Goal: Information Seeking & Learning: Understand process/instructions

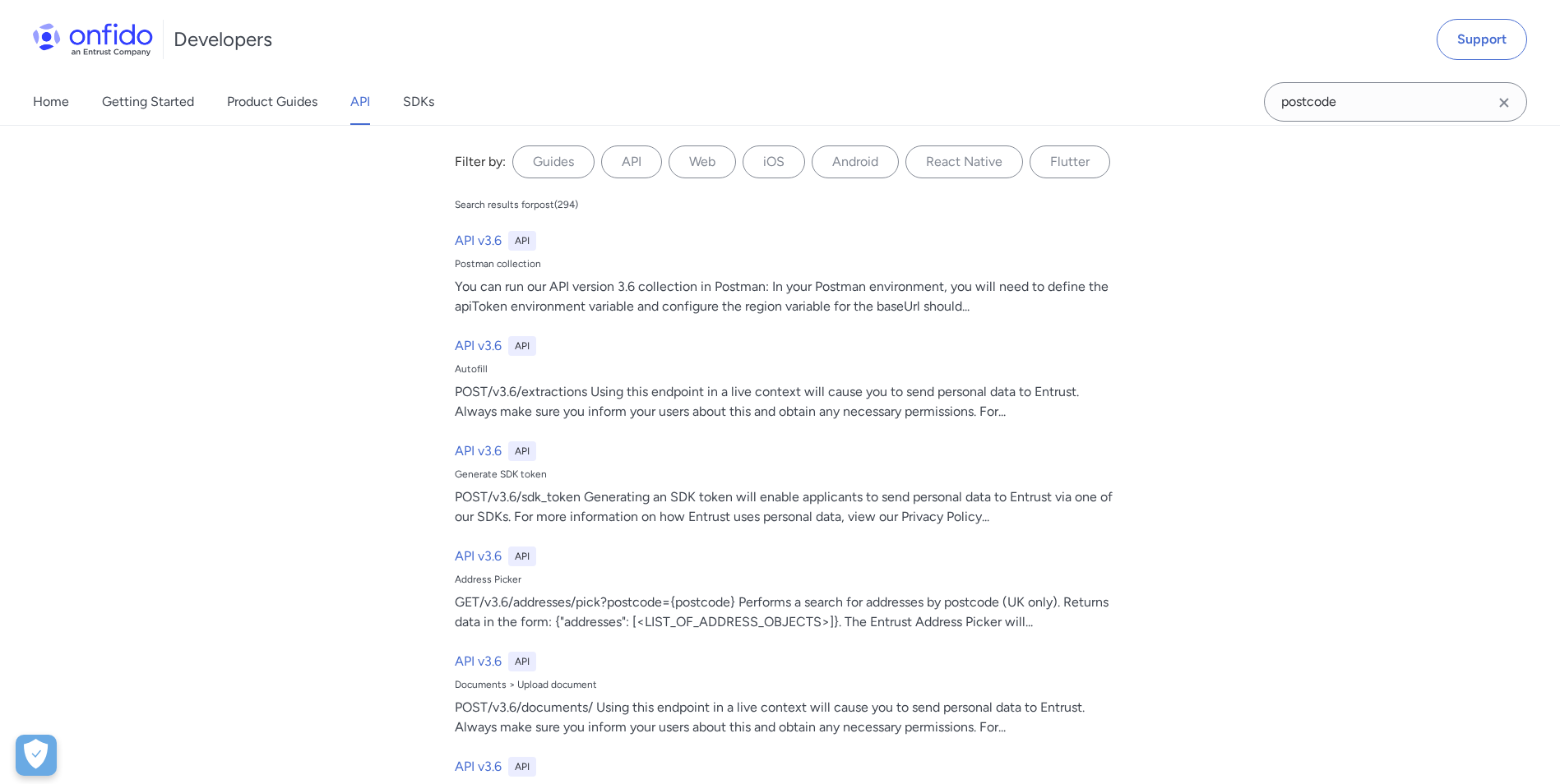
type input "postcode"
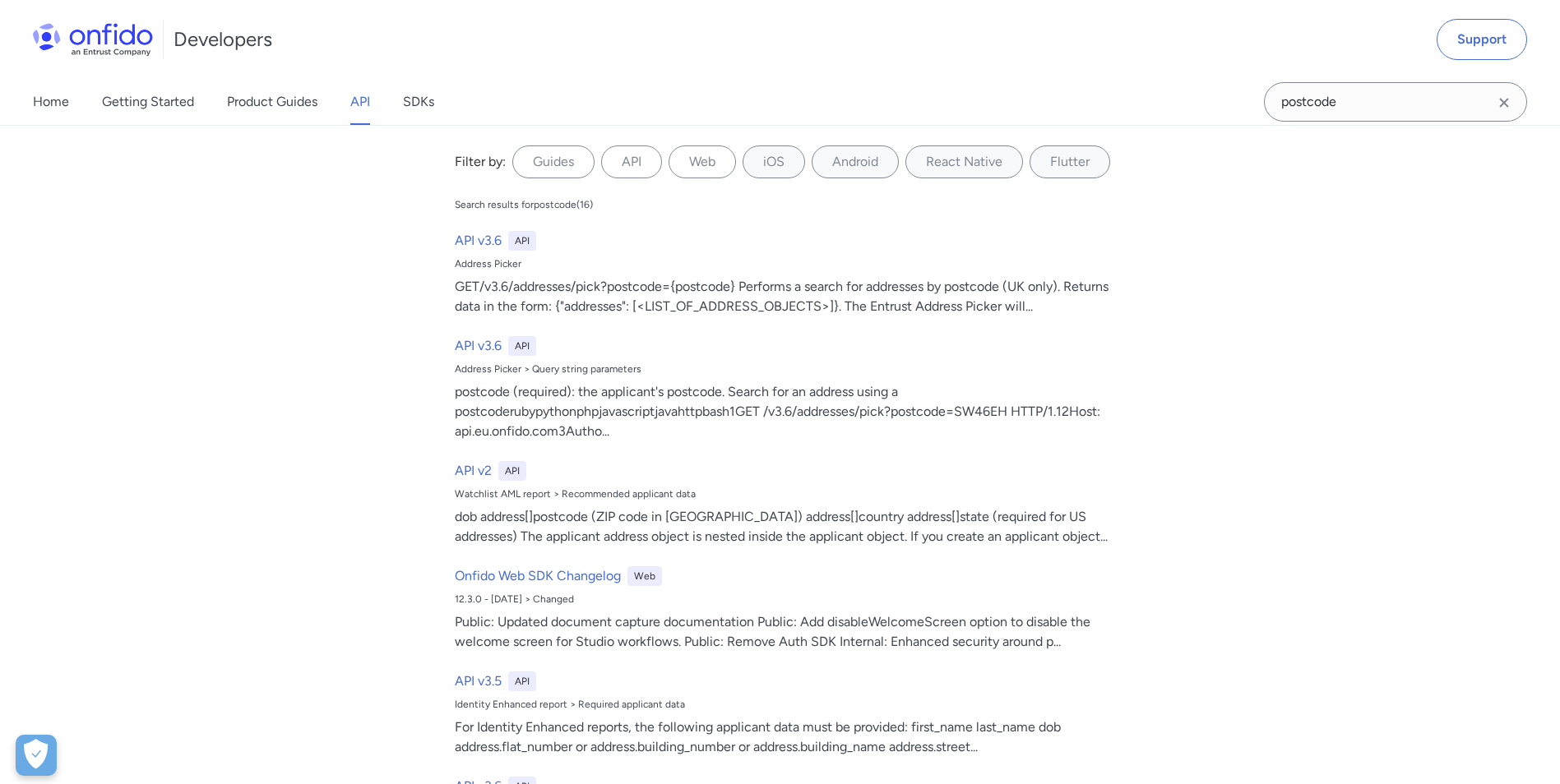
scroll to position [2169, 0]
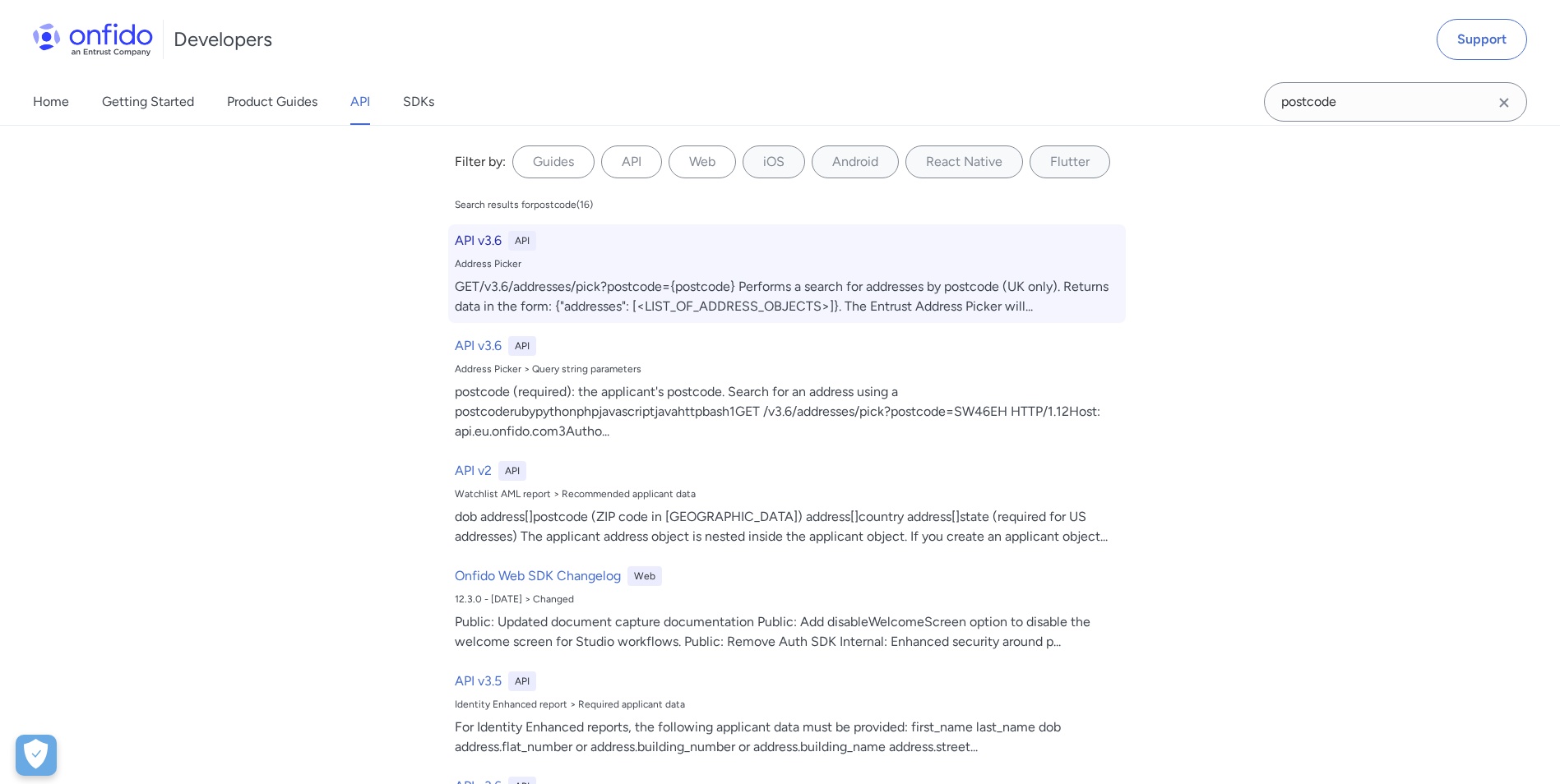
click at [496, 247] on div "API v3.6 API" at bounding box center [786, 241] width 664 height 20
click at [485, 240] on h6 "API v3.6" at bounding box center [477, 241] width 47 height 20
click at [485, 288] on div "GET/v3.6/addresses/pick?postcode={postcode} Performs a search for addresses by …" at bounding box center [786, 296] width 664 height 39
drag, startPoint x: 532, startPoint y: 292, endPoint x: 558, endPoint y: 292, distance: 26.0
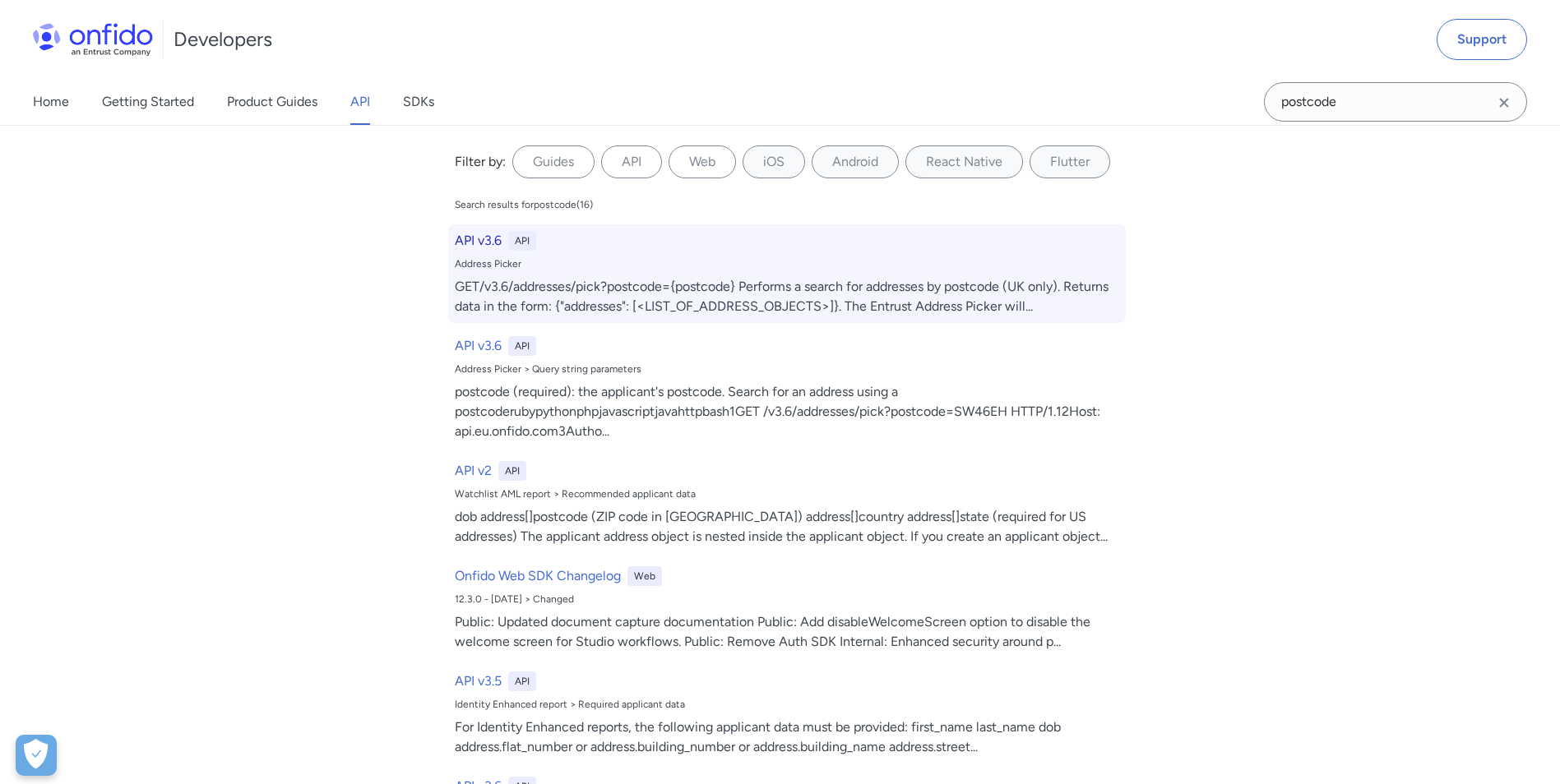
click at [533, 292] on div "GET/v3.6/addresses/pick?postcode={postcode} Performs a search for addresses by …" at bounding box center [786, 296] width 664 height 39
click at [584, 292] on div "GET/v3.6/addresses/pick?postcode={postcode} Performs a search for addresses by …" at bounding box center [786, 296] width 664 height 39
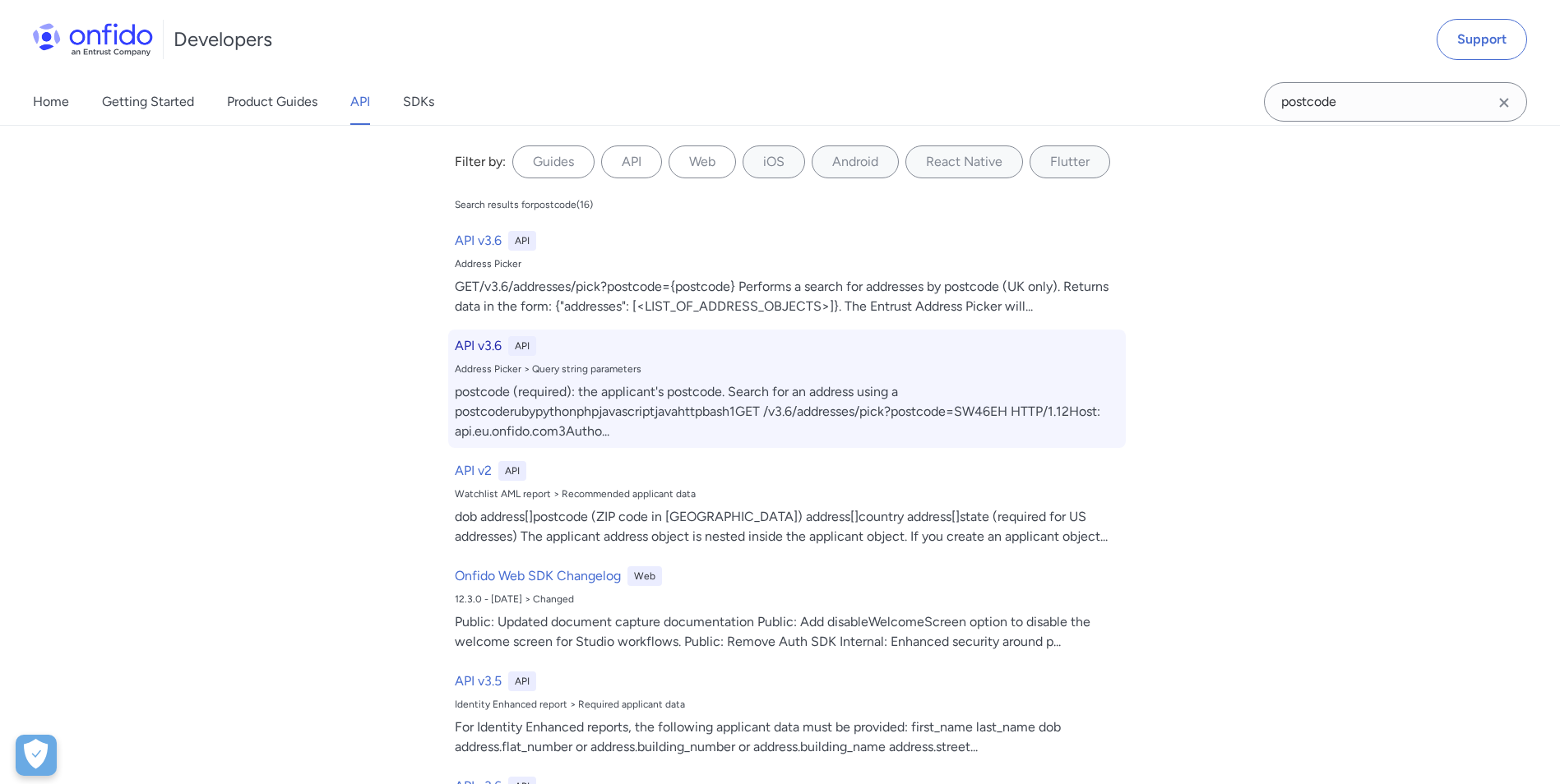
click at [485, 348] on h6 "API v3.6" at bounding box center [477, 346] width 47 height 20
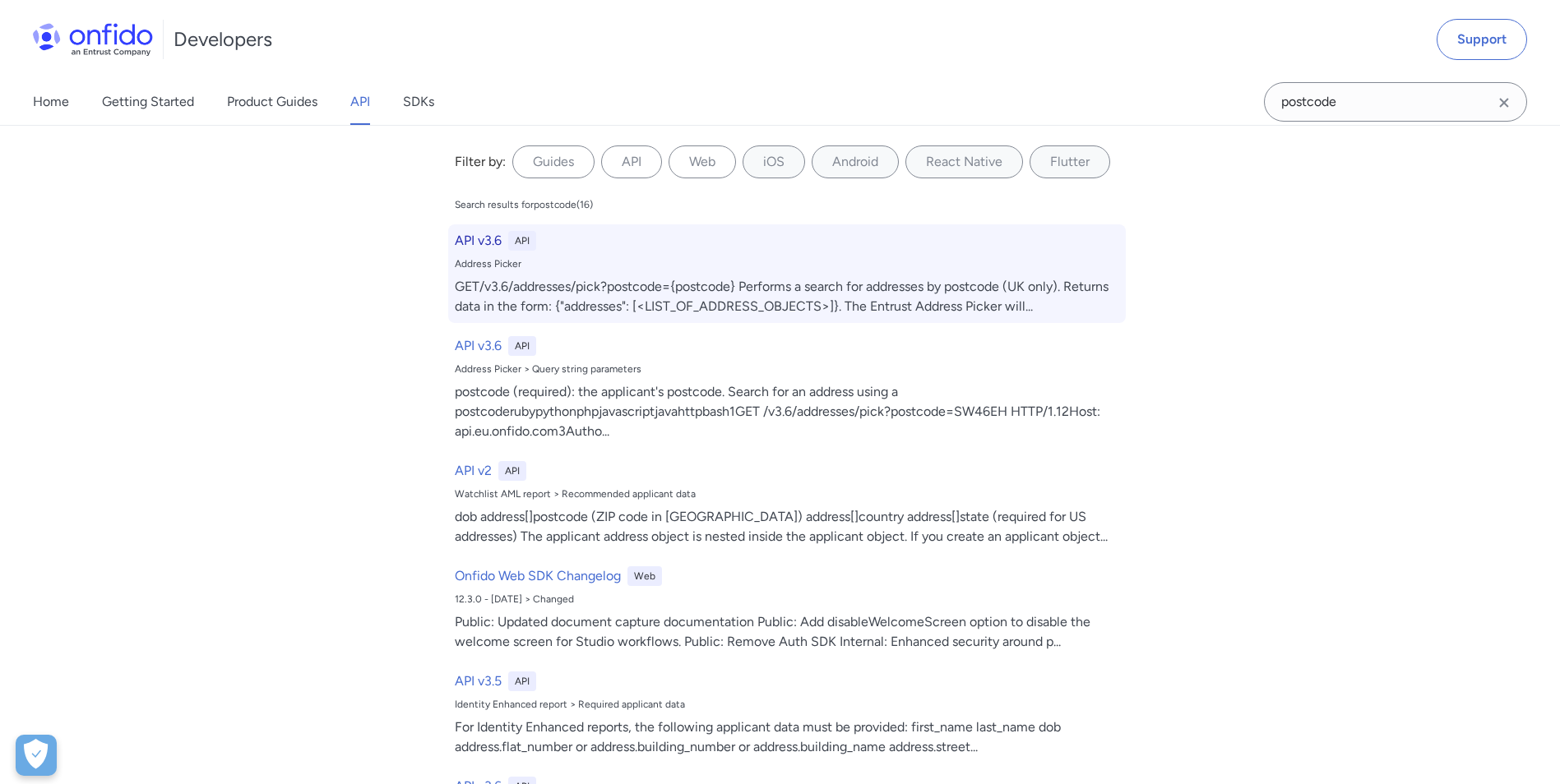
click at [469, 247] on h6 "API v3.6" at bounding box center [477, 241] width 47 height 20
click at [470, 239] on h6 "API v3.6" at bounding box center [477, 241] width 47 height 20
